Goal: Information Seeking & Learning: Learn about a topic

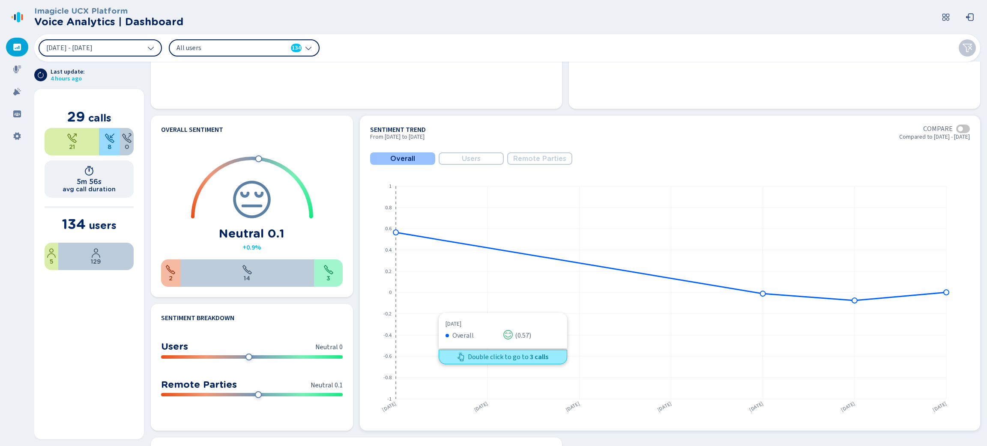
scroll to position [360, 0]
click at [145, 51] on button "[DATE] - [DATE]" at bounding box center [100, 47] width 123 height 17
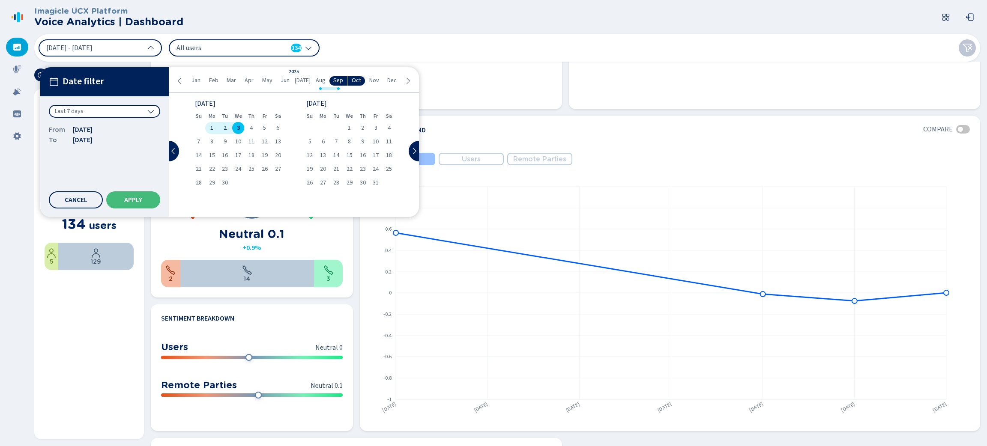
click at [147, 107] on div "Last 7 days" at bounding box center [104, 111] width 111 height 13
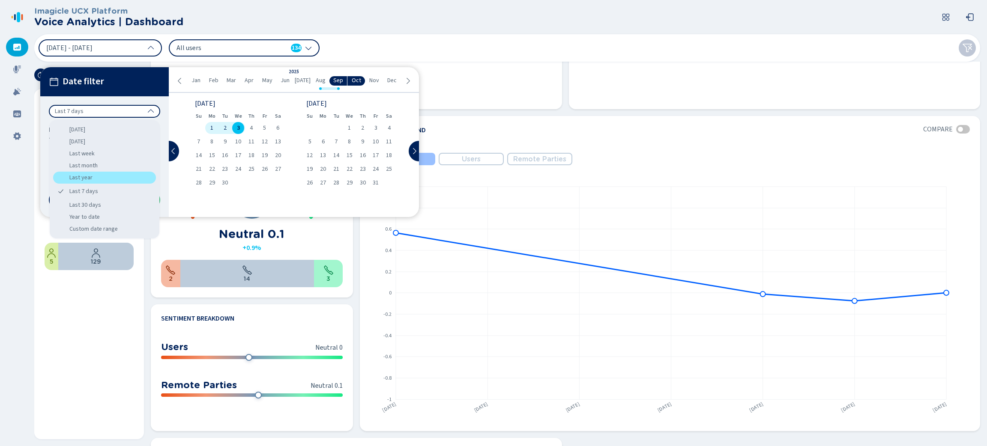
click at [108, 175] on div "Last year" at bounding box center [104, 178] width 103 height 12
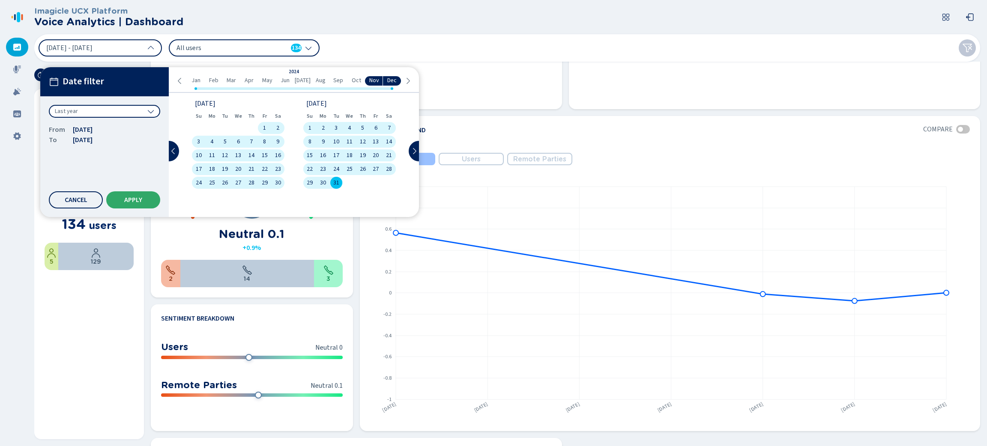
click at [150, 203] on button "Apply" at bounding box center [133, 199] width 54 height 17
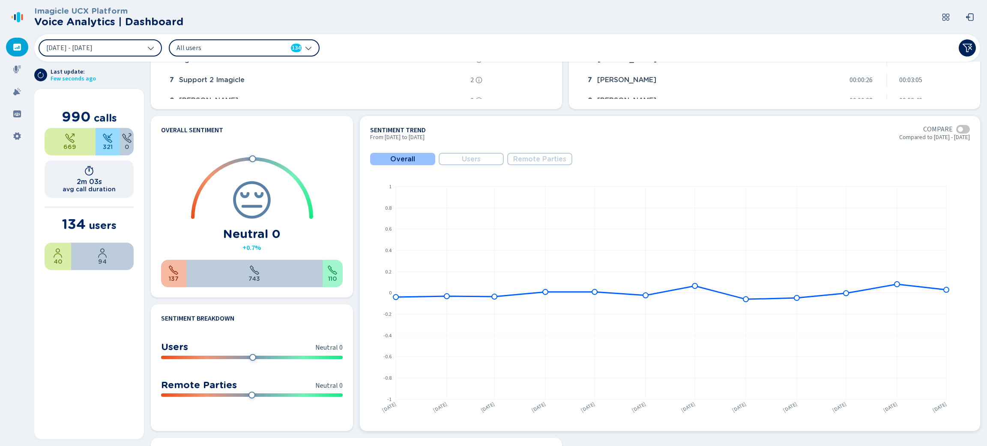
click at [462, 158] on span "Users" at bounding box center [471, 159] width 19 height 8
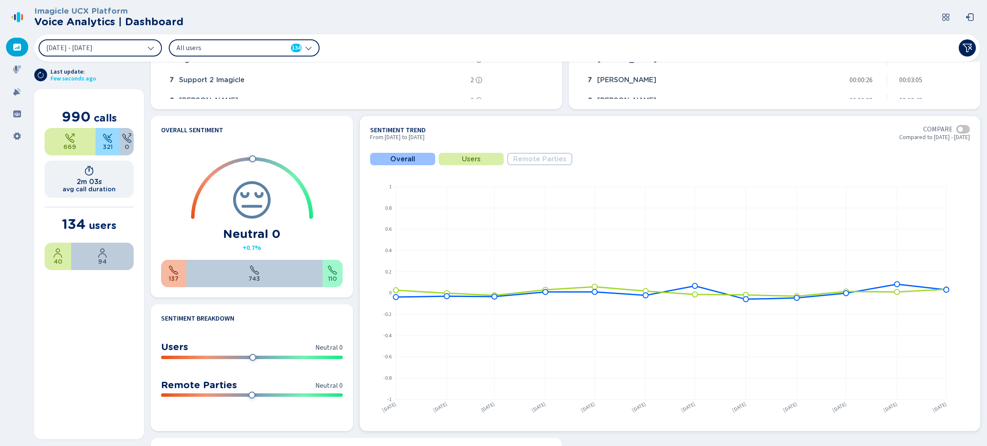
click at [524, 161] on span "Remote Parties" at bounding box center [539, 159] width 53 height 8
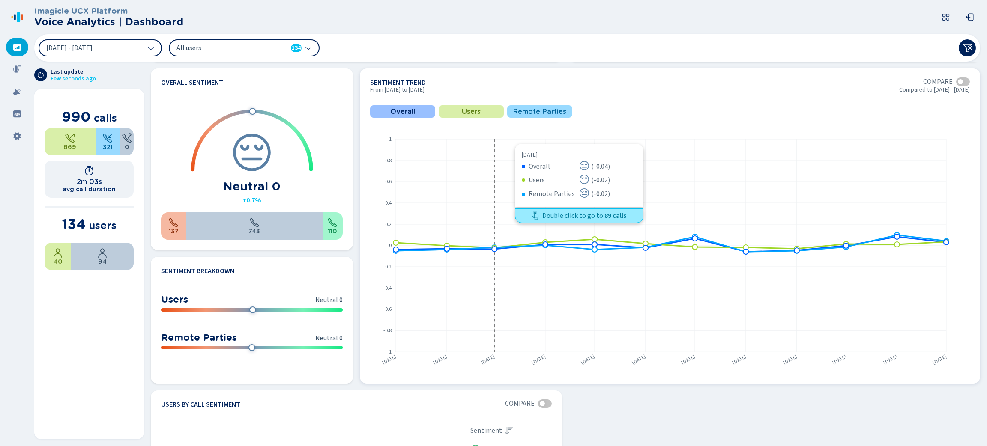
scroll to position [407, 0]
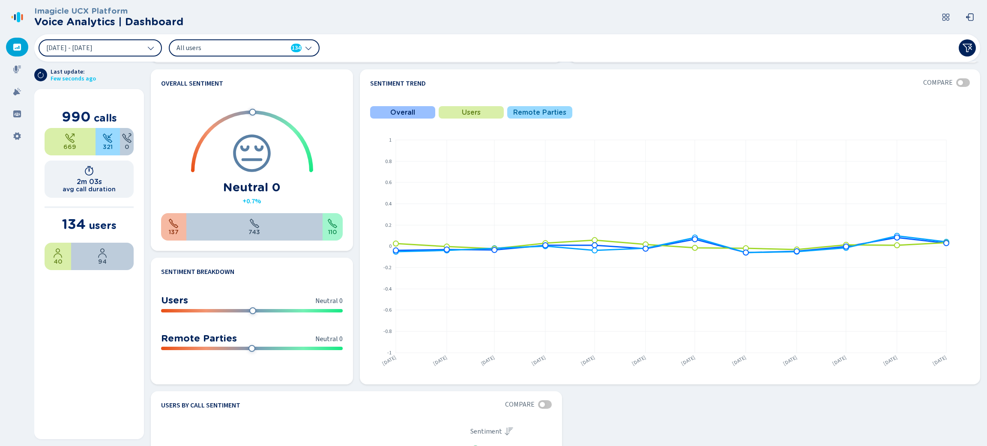
click at [20, 286] on nav at bounding box center [17, 223] width 34 height 446
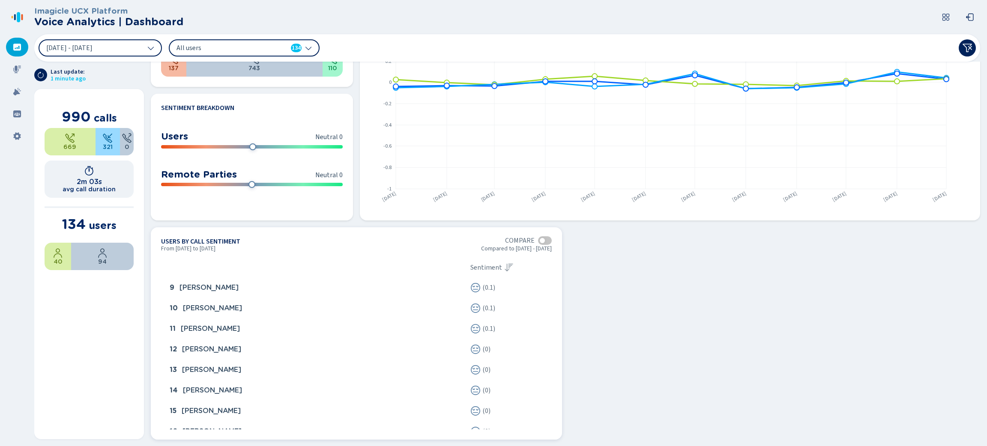
scroll to position [0, 0]
click at [0, 182] on nav at bounding box center [17, 223] width 34 height 446
click at [21, 68] on icon at bounding box center [17, 69] width 9 height 9
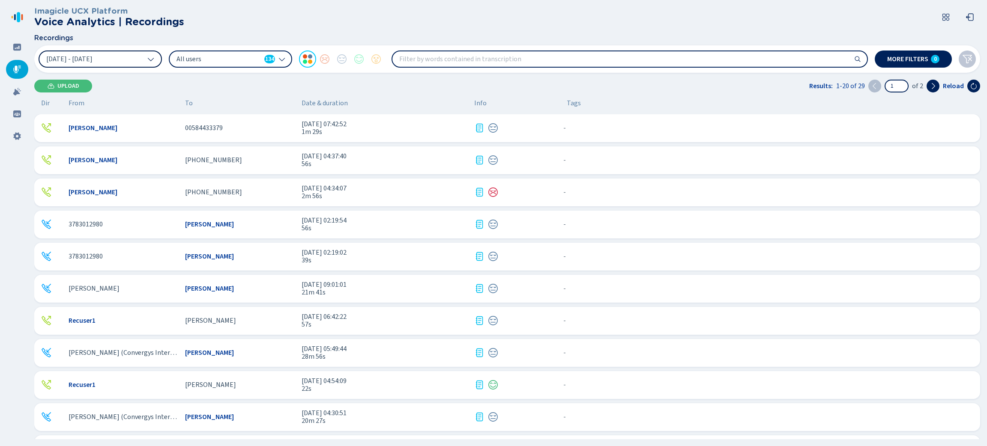
click at [146, 60] on button "[DATE] - [DATE]" at bounding box center [100, 59] width 123 height 17
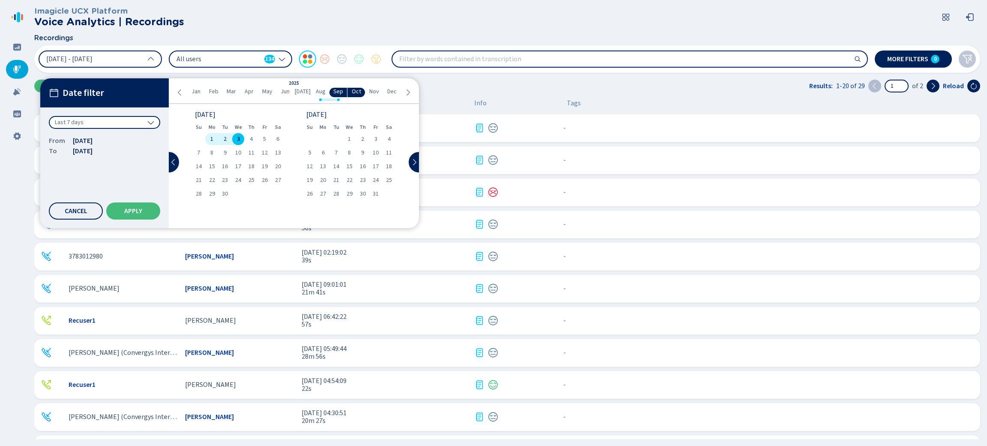
click at [147, 116] on div "Last 7 days" at bounding box center [104, 122] width 111 height 13
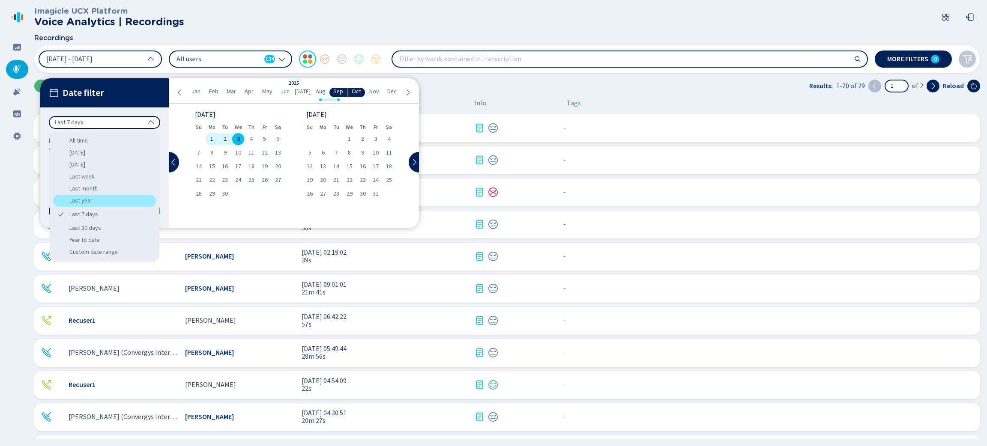
click at [109, 198] on div "Last year" at bounding box center [104, 201] width 103 height 12
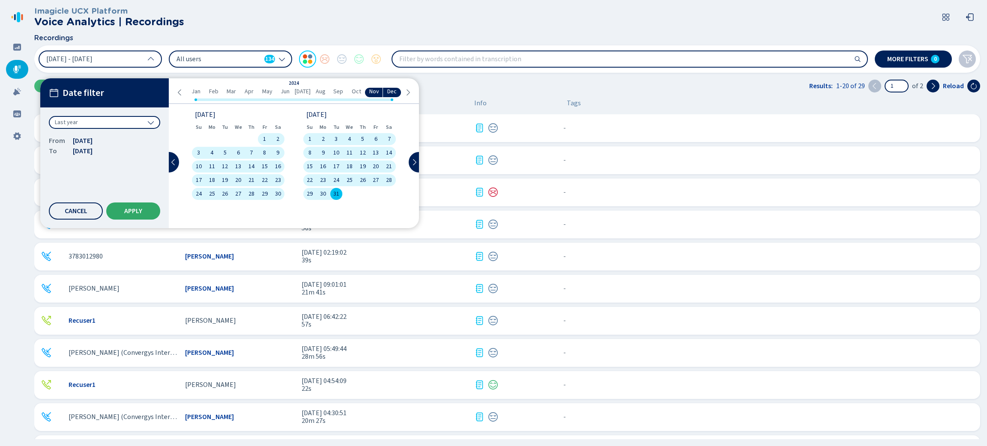
click at [131, 213] on span "Apply" at bounding box center [133, 211] width 18 height 7
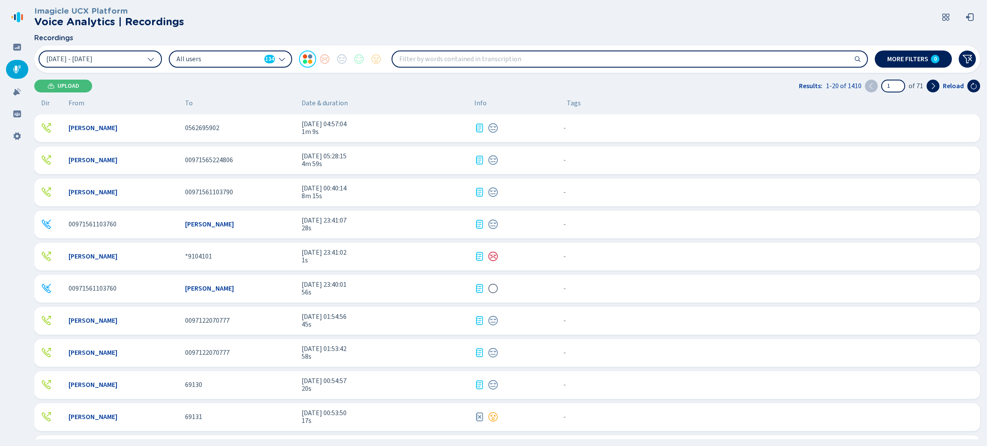
click at [9, 176] on nav at bounding box center [17, 223] width 34 height 446
click at [276, 55] on div "All users 134" at bounding box center [230, 59] width 123 height 17
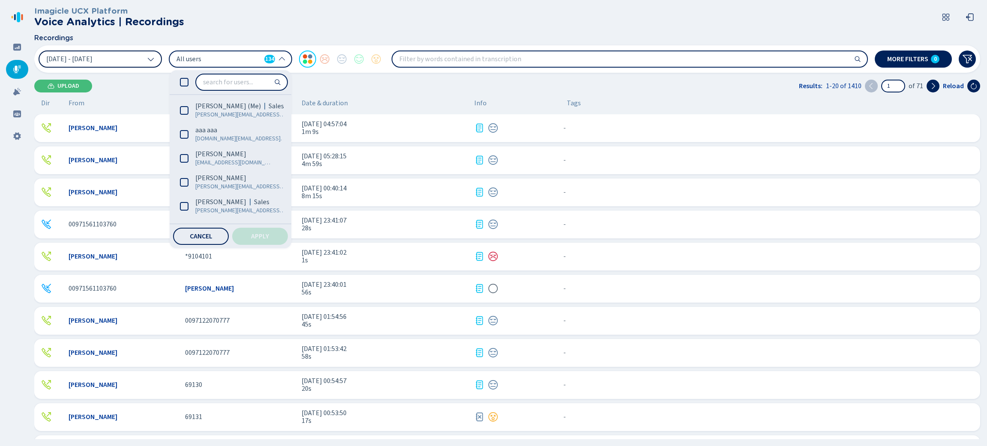
click at [155, 57] on button "[DATE] - [DATE]" at bounding box center [100, 59] width 123 height 17
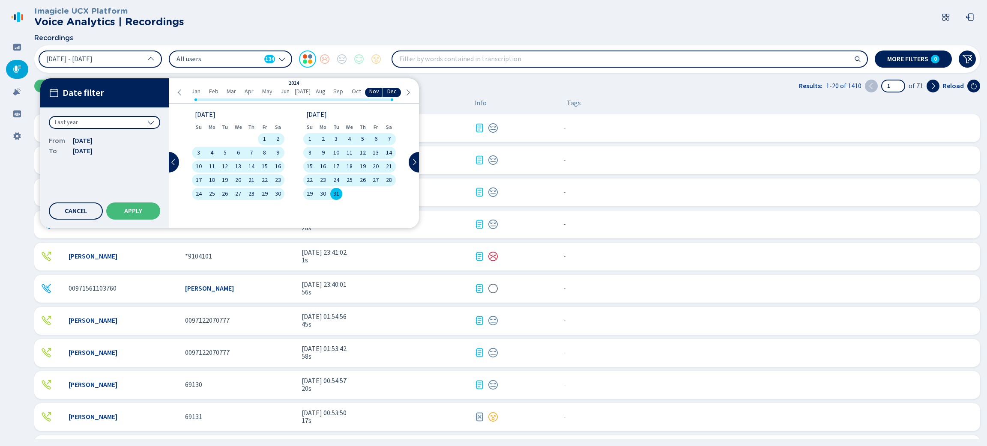
click at [132, 122] on div "Last year" at bounding box center [104, 122] width 111 height 13
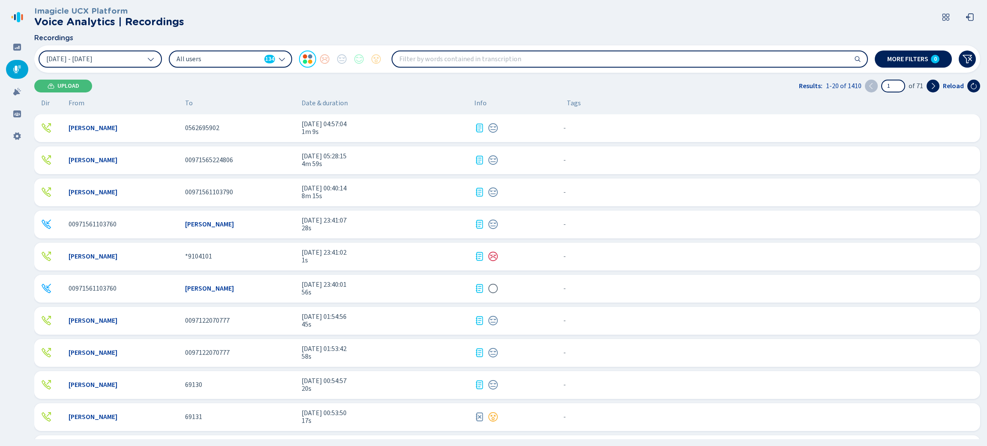
click at [475, 58] on input "search" at bounding box center [629, 58] width 474 height 15
type input "Credit Card"
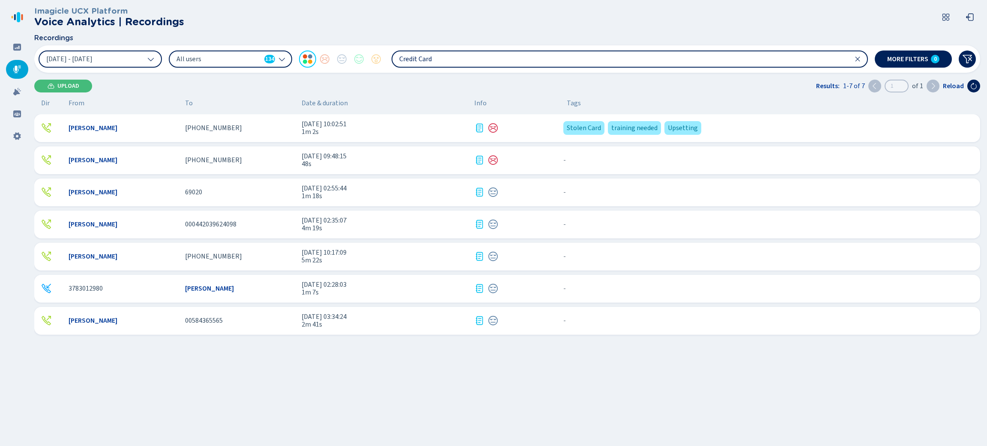
click at [15, 267] on nav at bounding box center [17, 223] width 34 height 446
click at [861, 58] on icon at bounding box center [857, 59] width 7 height 7
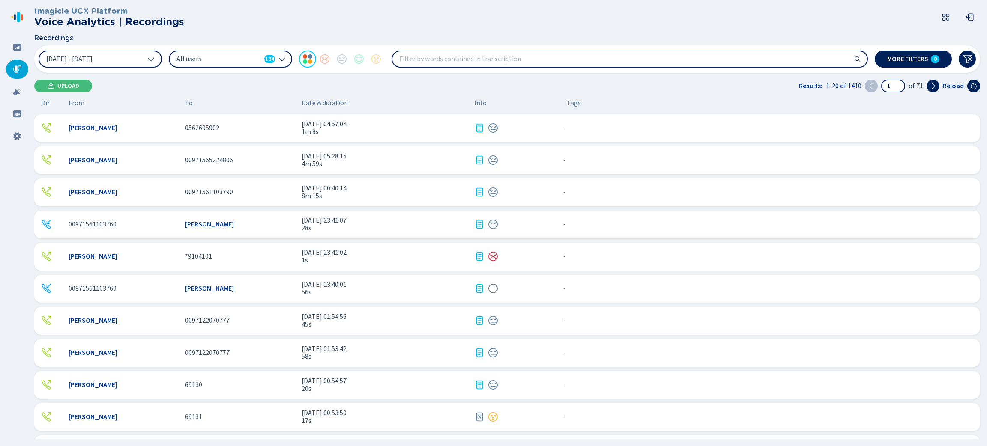
click at [11, 274] on nav at bounding box center [17, 223] width 34 height 446
click at [451, 67] on input "search" at bounding box center [629, 58] width 474 height 15
type input "Credit Card"
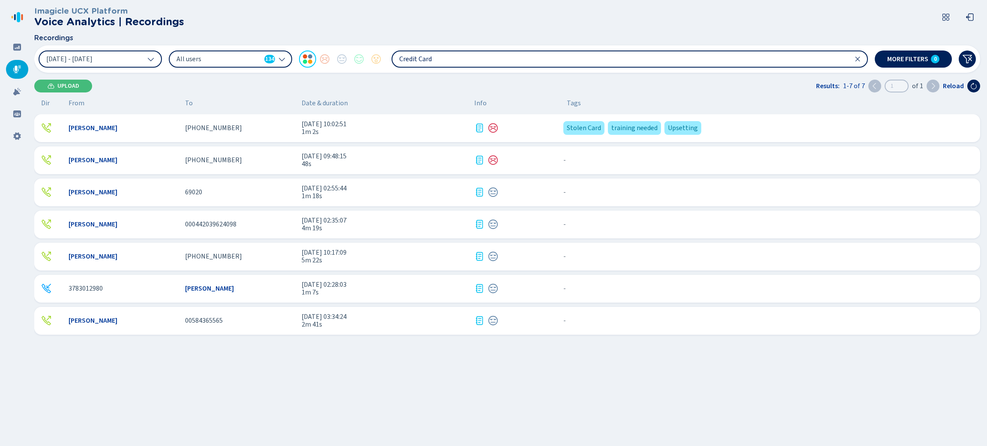
click at [6, 276] on nav at bounding box center [17, 223] width 34 height 446
click at [370, 128] on span "1m 2s" at bounding box center [384, 132] width 166 height 8
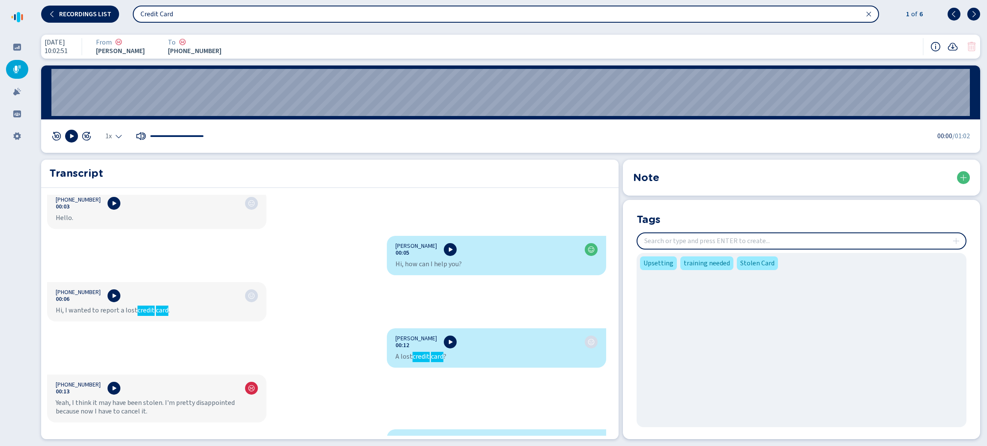
scroll to position [52, 0]
click at [18, 96] on div at bounding box center [17, 91] width 22 height 19
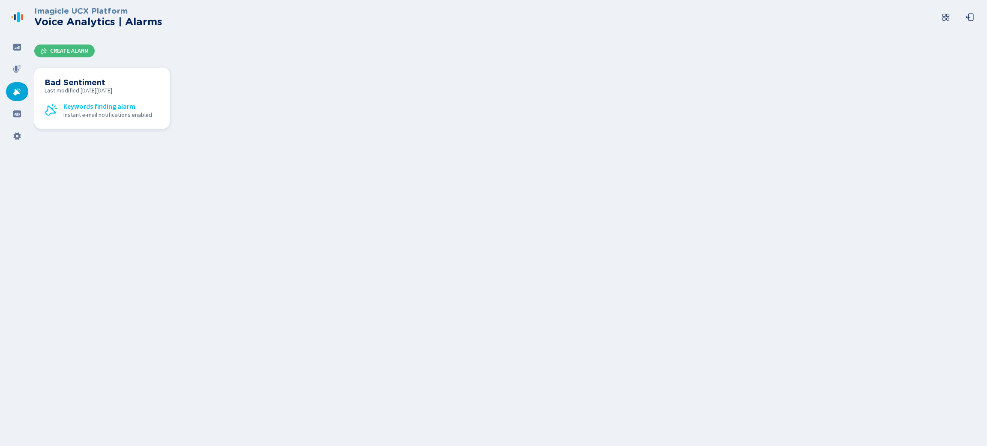
click at [128, 103] on span "Keywords finding alarm" at bounding box center [99, 107] width 72 height 8
